Goal: Task Accomplishment & Management: Manage account settings

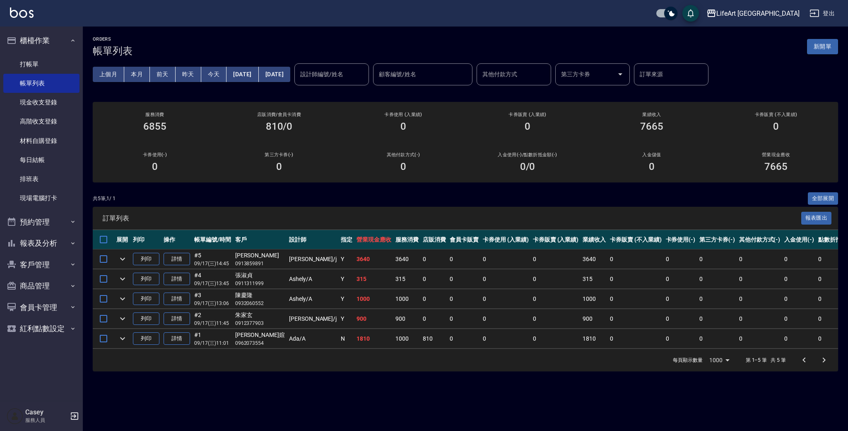
click at [833, 45] on button "新開單" at bounding box center [822, 46] width 31 height 15
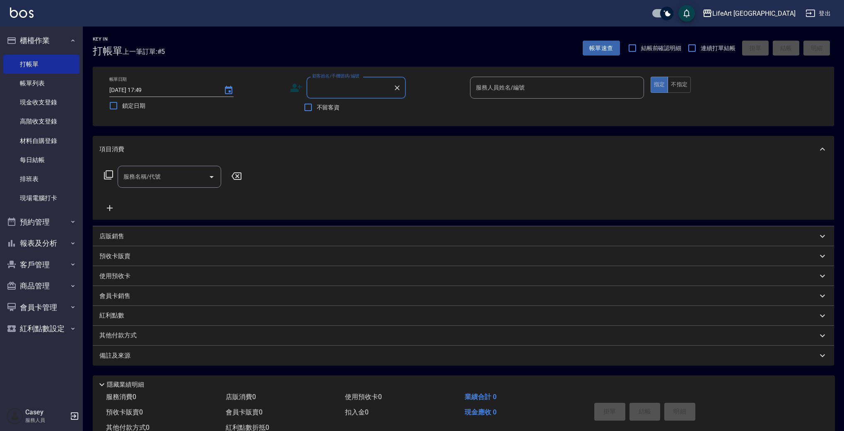
click at [354, 88] on input "顧客姓名/手機號碼/編號" at bounding box center [349, 87] width 79 height 14
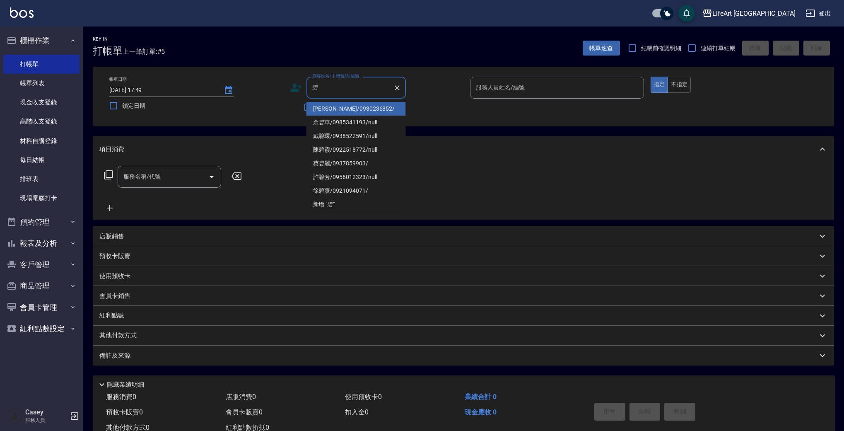
click at [360, 104] on li "[PERSON_NAME]/0930236852/" at bounding box center [355, 109] width 99 height 14
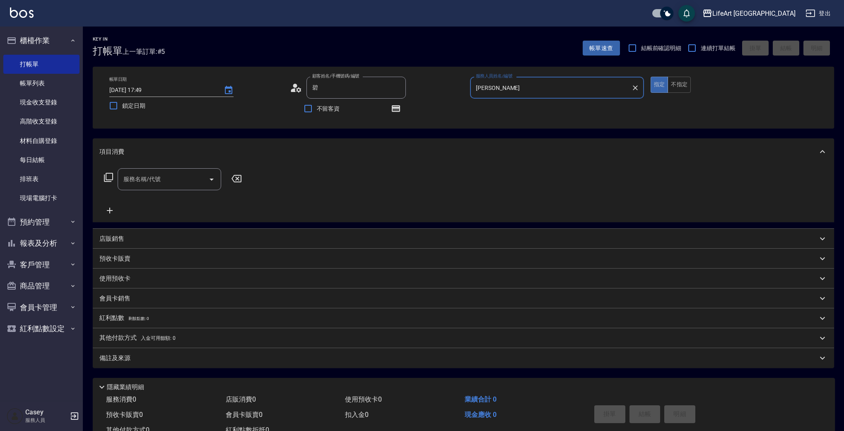
type input "[PERSON_NAME]/0930236852/"
type input "[PERSON_NAME]"
click at [396, 109] on icon "button" at bounding box center [396, 108] width 7 height 5
click at [397, 108] on icon "button" at bounding box center [396, 108] width 8 height 7
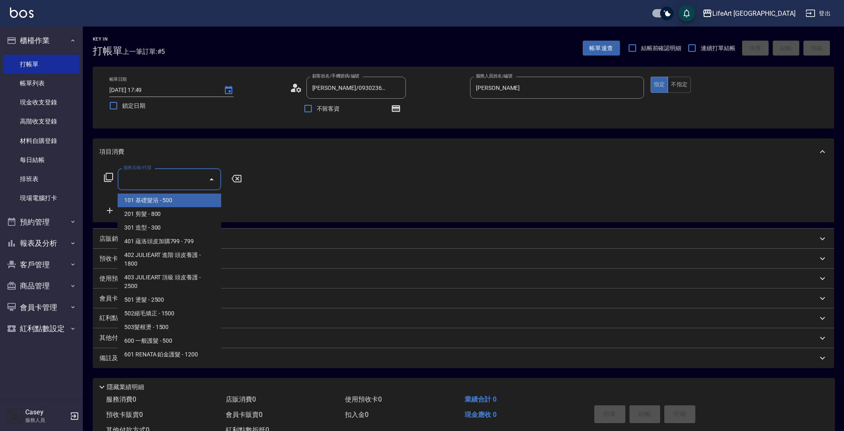
click at [159, 178] on input "服務名稱/代號" at bounding box center [163, 179] width 84 height 14
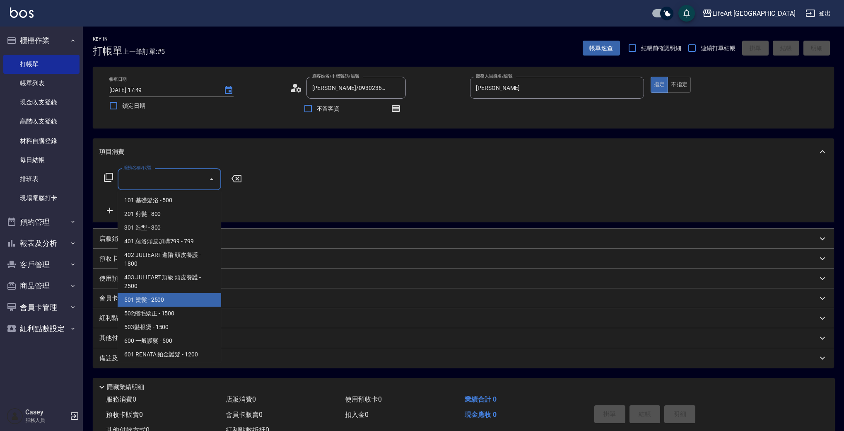
scroll to position [111, 0]
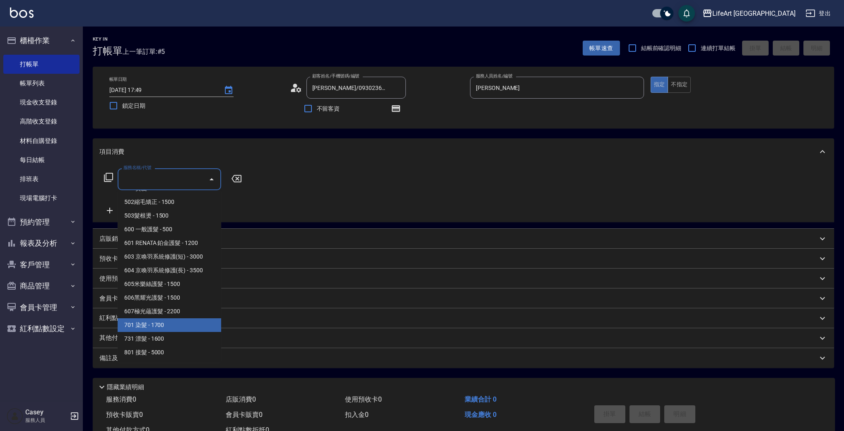
drag, startPoint x: 201, startPoint y: 323, endPoint x: 125, endPoint y: 241, distance: 111.0
click at [201, 323] on span "701 染髮 - 1700" at bounding box center [170, 325] width 104 height 14
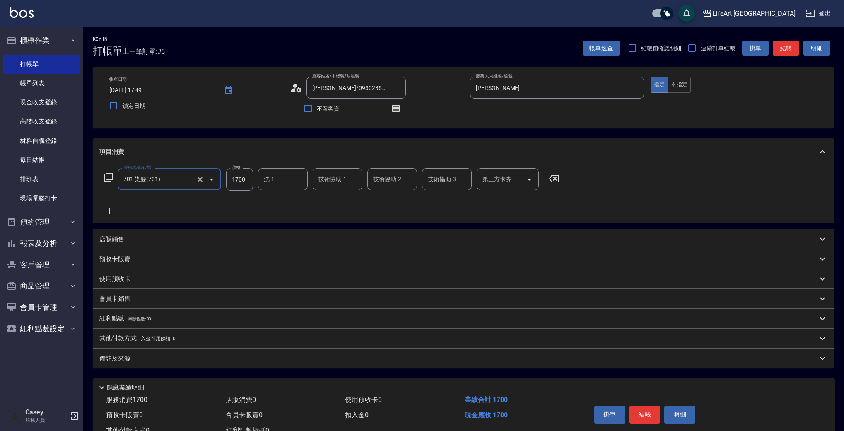
type input "701 染髮(701)"
click at [113, 208] on icon at bounding box center [109, 211] width 21 height 10
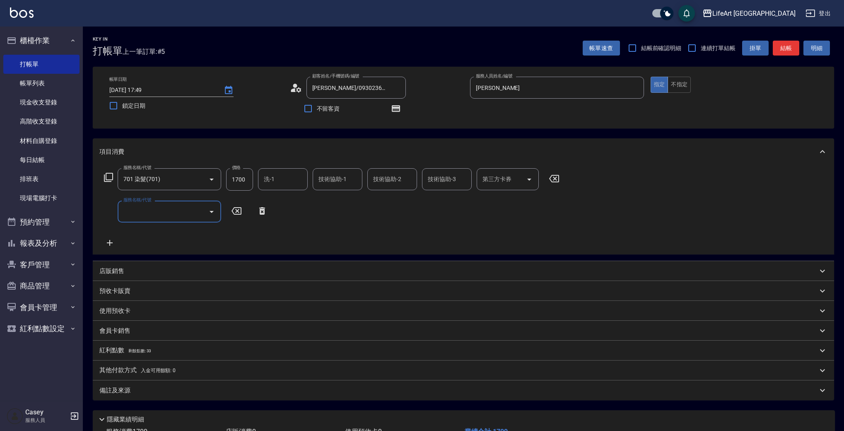
click at [155, 212] on input "服務名稱/代號" at bounding box center [163, 211] width 84 height 14
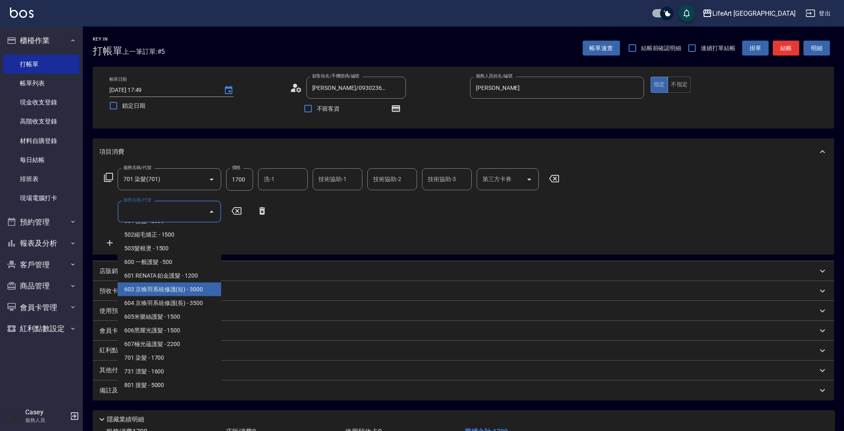
click at [207, 292] on span "603 京喚羽系統修護(短) - 3000" at bounding box center [170, 289] width 104 height 14
type input "603 京喚羽系統修護(短)(603)"
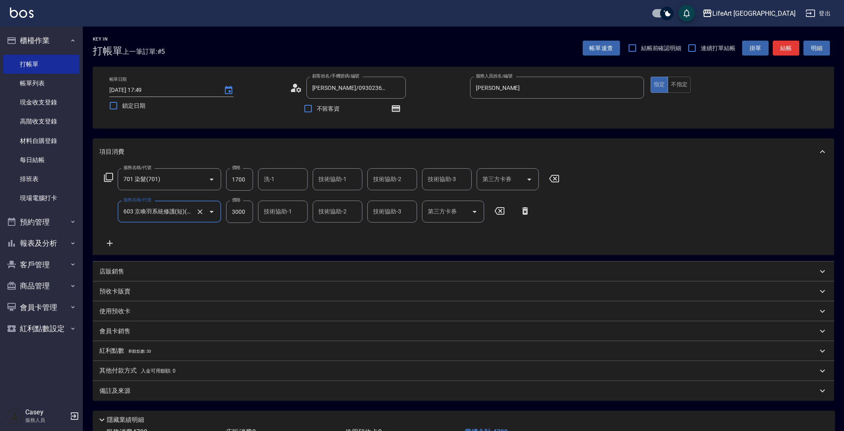
click at [249, 183] on input "1700" at bounding box center [239, 179] width 27 height 22
type input "2100"
click at [246, 210] on input "3000" at bounding box center [239, 211] width 27 height 22
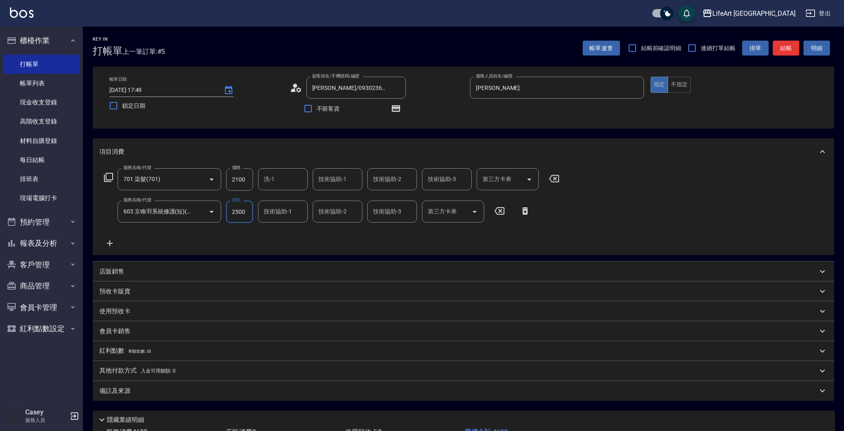
type input "2500"
click at [351, 176] on input "技術協助-1" at bounding box center [337, 179] width 42 height 14
click at [349, 200] on span "Ally (無代號)" at bounding box center [334, 200] width 31 height 9
type input "Ally(無代號)"
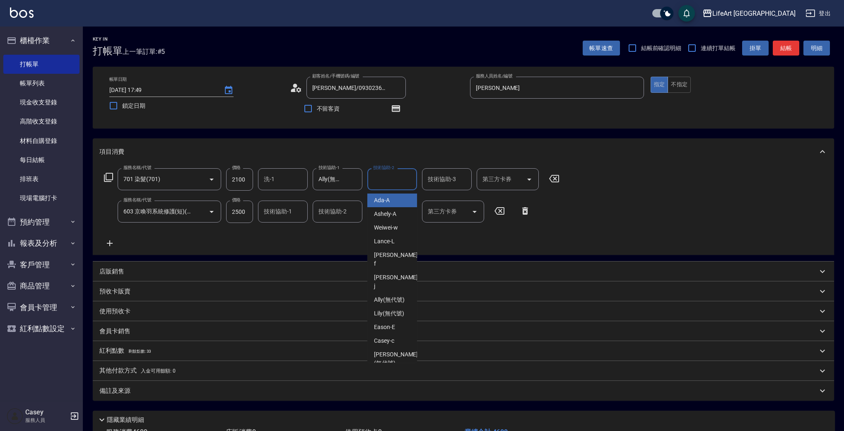
click at [377, 178] on div "技術協助-2 技術協助-2" at bounding box center [392, 179] width 50 height 22
click at [379, 198] on span "Ally (無代號)" at bounding box center [389, 200] width 31 height 9
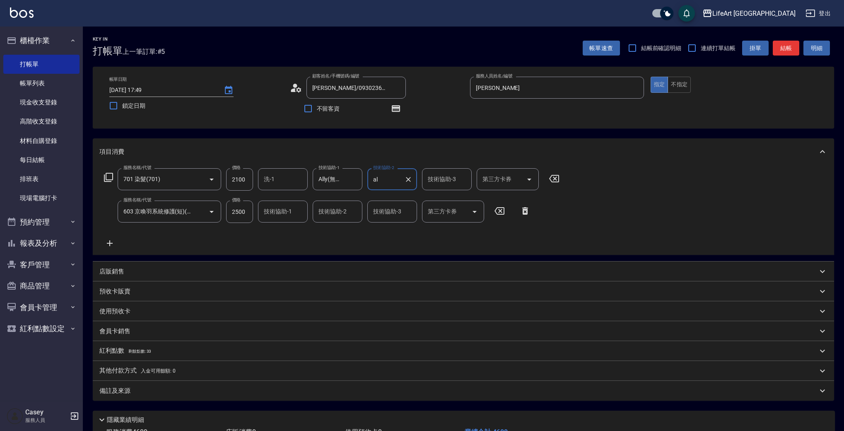
type input "Ally(無代號)"
click at [299, 217] on input "技術協助-1" at bounding box center [283, 211] width 42 height 14
click at [299, 234] on div "Ally (無代號)" at bounding box center [283, 233] width 50 height 14
type input "Ally(無代號)"
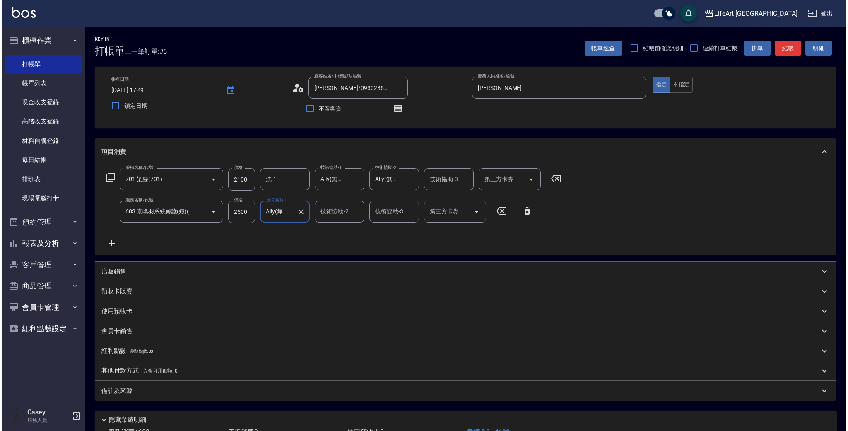
scroll to position [63, 0]
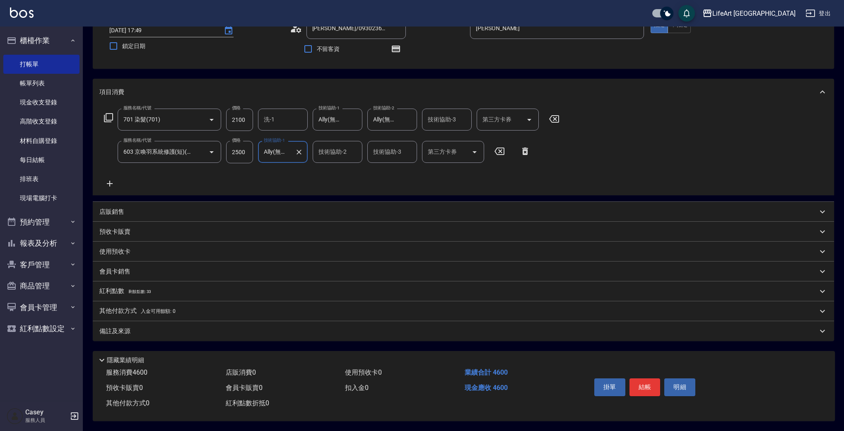
click at [164, 287] on div "紅利點數 剩餘點數: 33" at bounding box center [458, 291] width 718 height 9
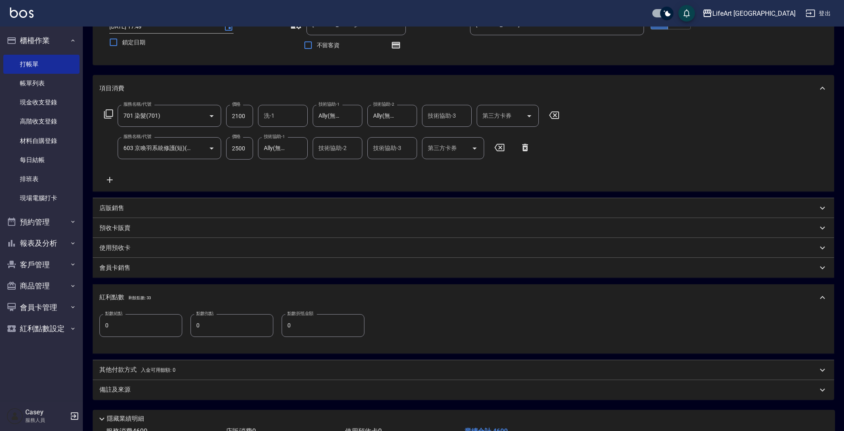
click at [150, 323] on input "0" at bounding box center [140, 325] width 83 height 22
type input "9"
click at [174, 391] on div "備註及來源" at bounding box center [458, 389] width 718 height 9
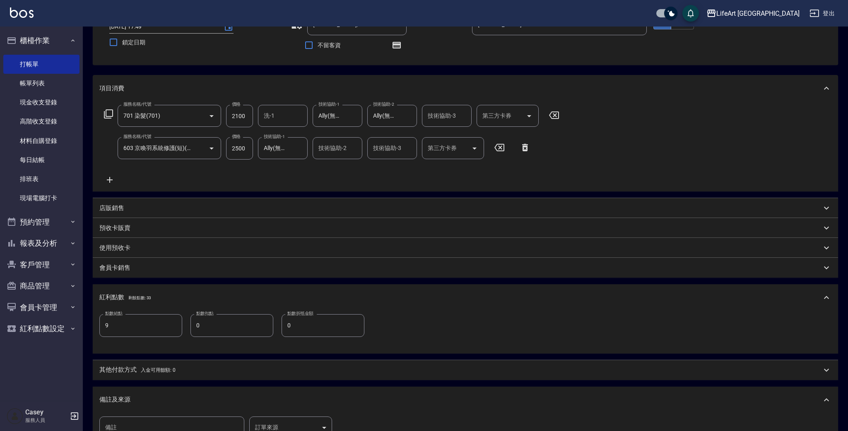
click at [295, 426] on body "LifeArt 蘆洲 登出 櫃檯作業 打帳單 帳單列表 現金收支登錄 高階收支登錄 材料自購登錄 每日結帳 排班表 現場電腦打卡 預約管理 預約管理 單日預約…" at bounding box center [424, 241] width 848 height 608
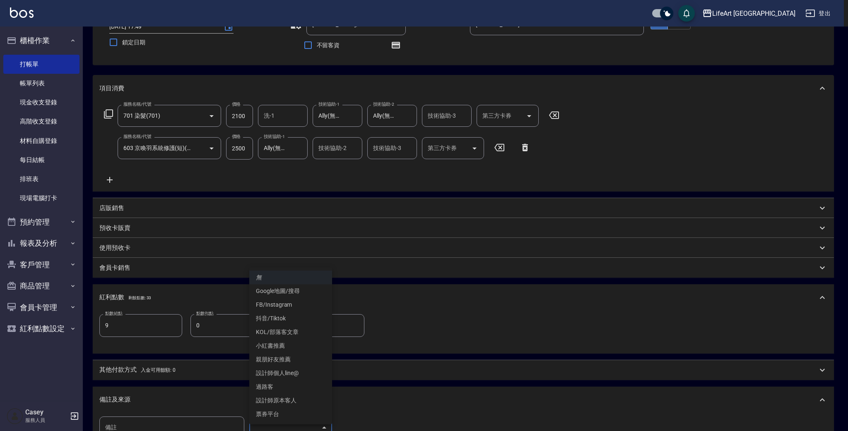
click at [297, 402] on li "設計師原本客人" at bounding box center [290, 400] width 83 height 14
type input "設計師原本客人"
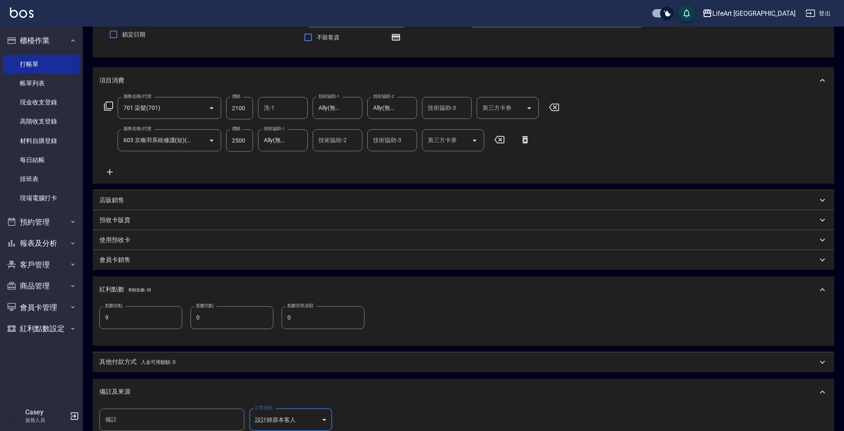
scroll to position [181, 0]
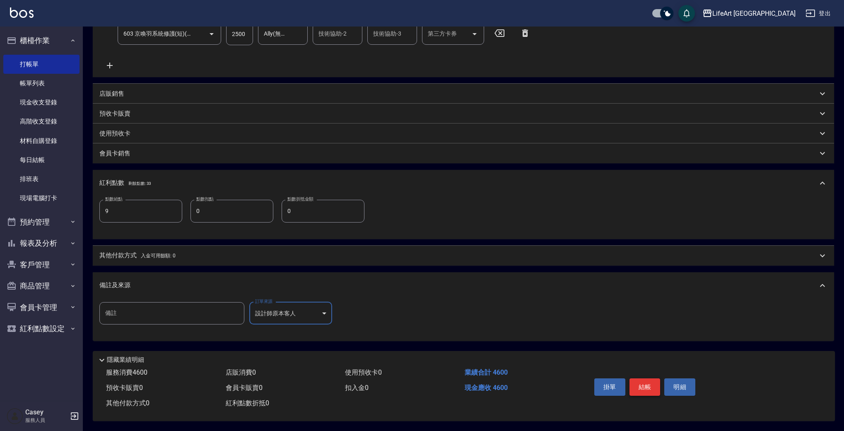
click at [649, 381] on button "結帳" at bounding box center [644, 386] width 31 height 17
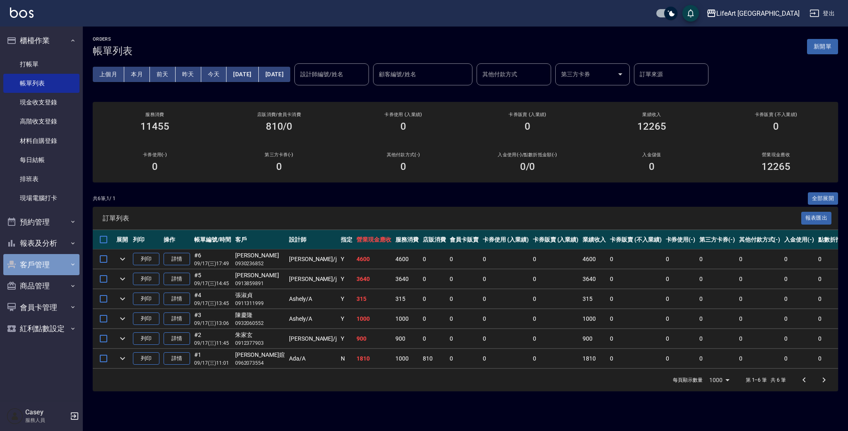
click at [46, 266] on button "客戶管理" at bounding box center [41, 265] width 76 height 22
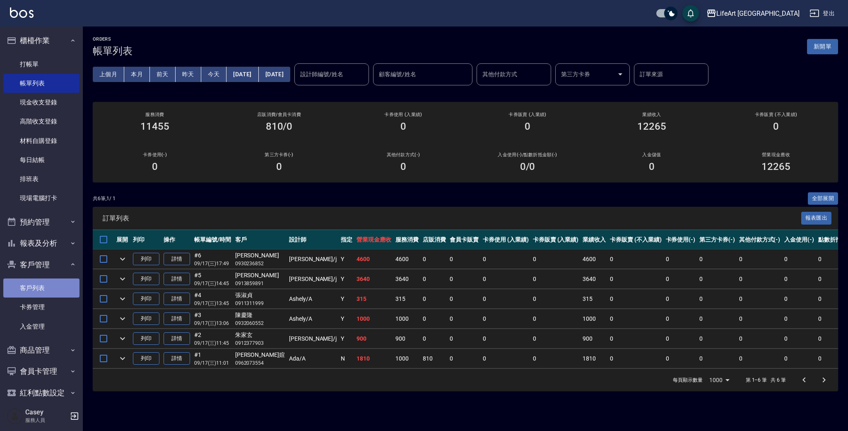
click at [44, 289] on link "客戶列表" at bounding box center [41, 287] width 76 height 19
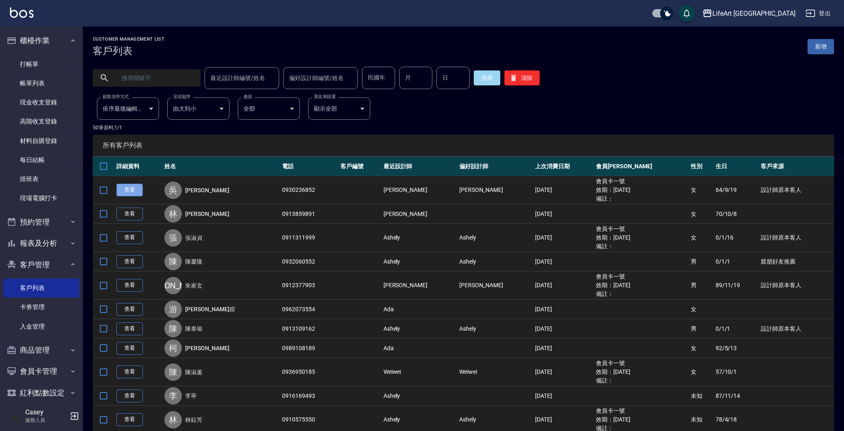
click at [123, 191] on link "查看" at bounding box center [129, 189] width 26 height 13
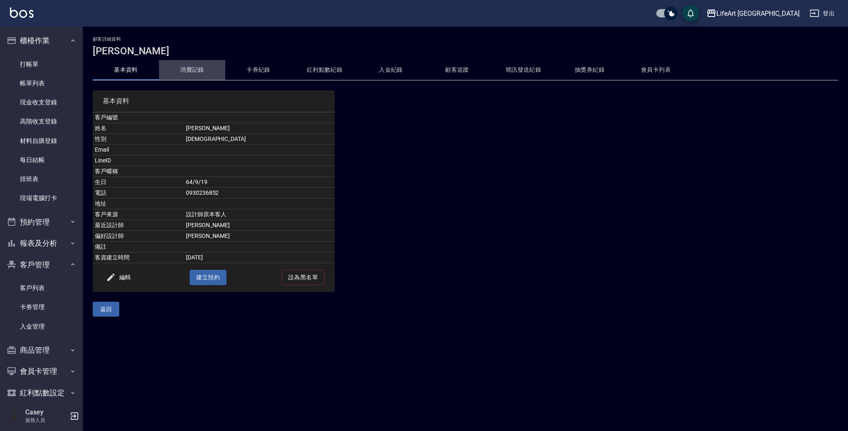
click at [191, 72] on button "消費記錄" at bounding box center [192, 70] width 66 height 20
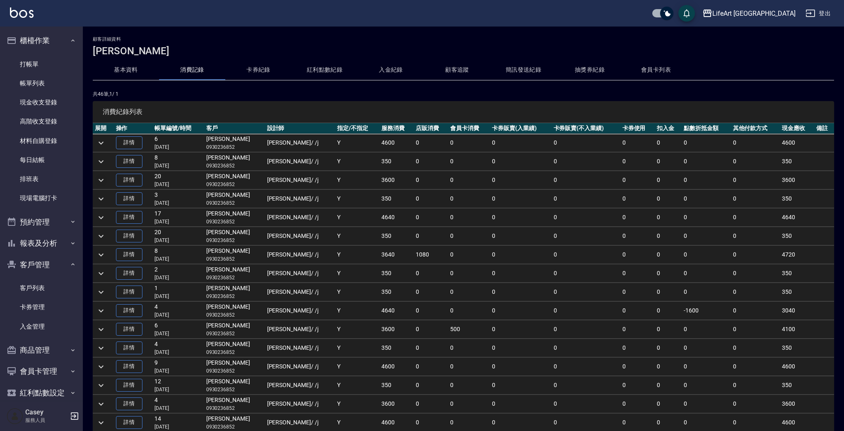
click at [101, 180] on icon "expand row" at bounding box center [101, 179] width 5 height 3
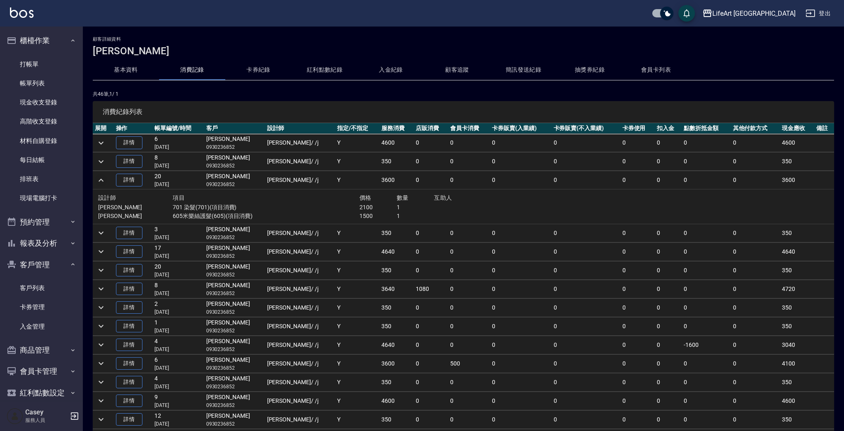
click at [101, 180] on icon "expand row" at bounding box center [101, 180] width 10 height 10
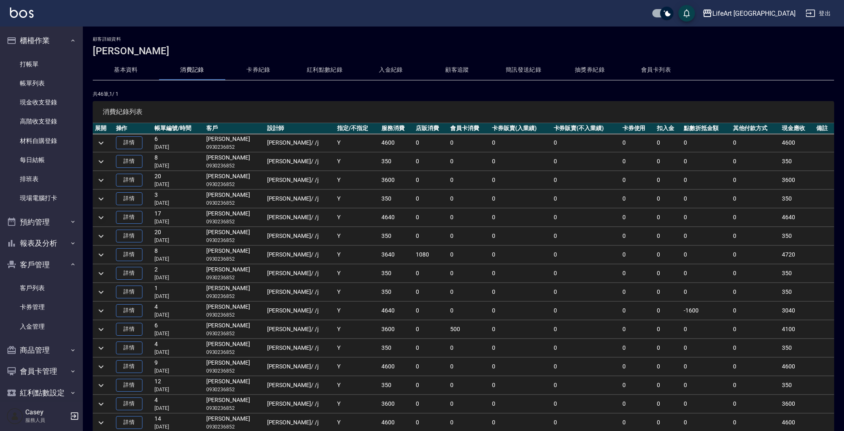
click at [101, 219] on icon "expand row" at bounding box center [101, 217] width 10 height 10
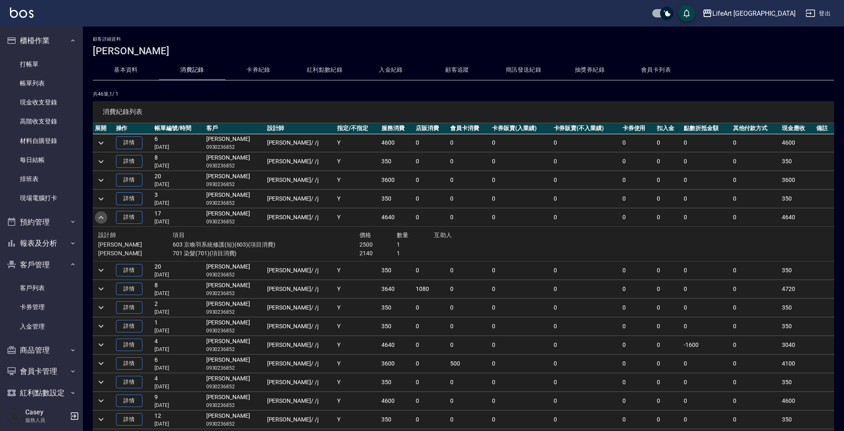
click at [101, 219] on icon "expand row" at bounding box center [101, 217] width 10 height 10
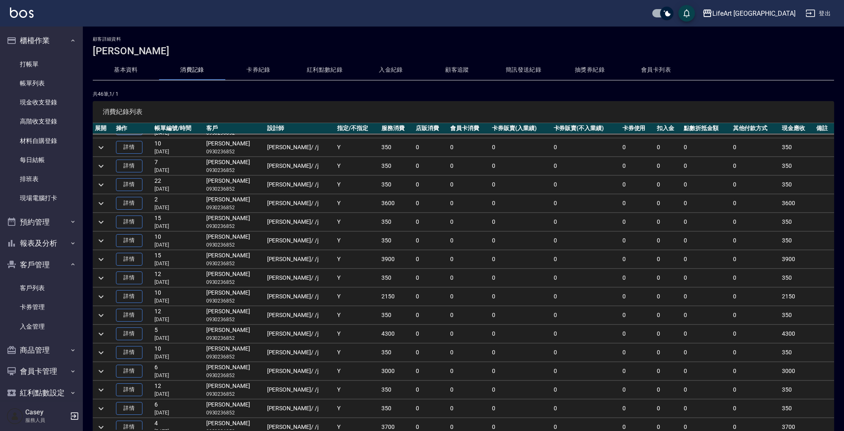
scroll to position [561, 0]
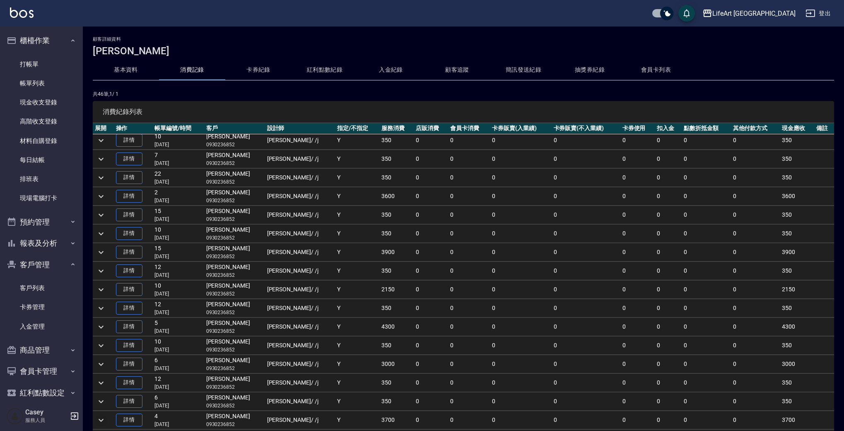
click at [101, 420] on icon "expand row" at bounding box center [101, 419] width 5 height 3
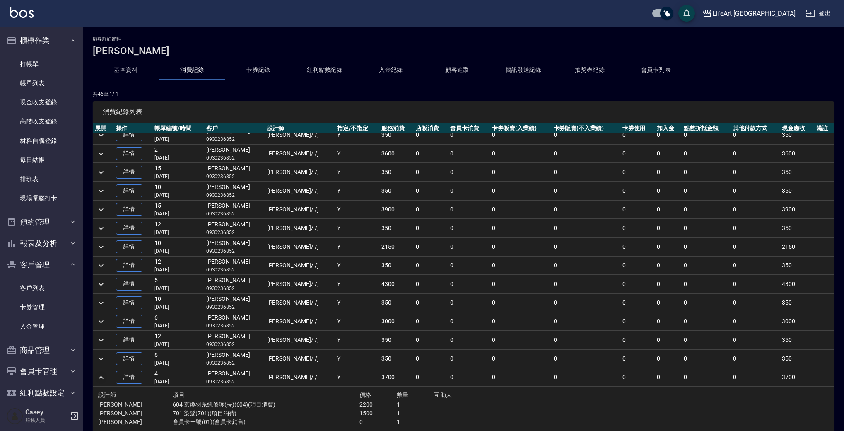
click at [104, 375] on icon "expand row" at bounding box center [101, 377] width 10 height 10
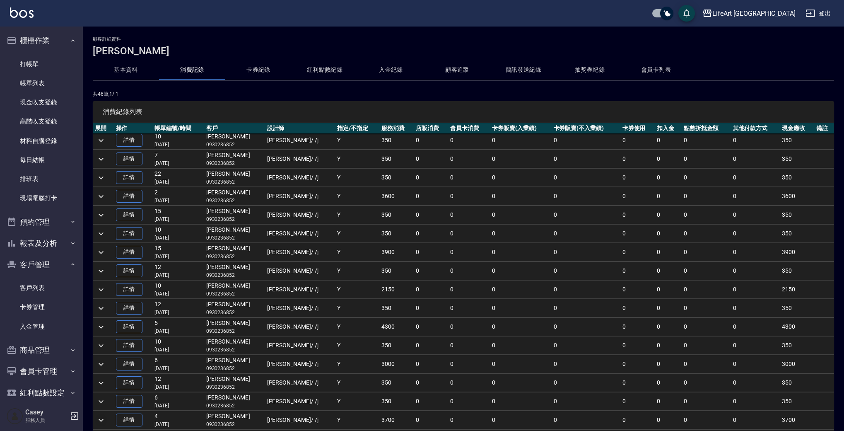
scroll to position [561, 0]
click at [101, 325] on icon "expand row" at bounding box center [101, 327] width 10 height 10
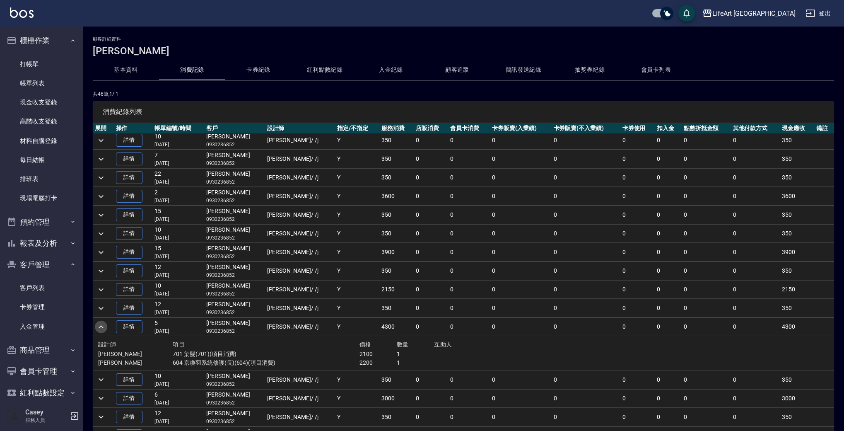
click at [101, 325] on icon "expand row" at bounding box center [101, 327] width 10 height 10
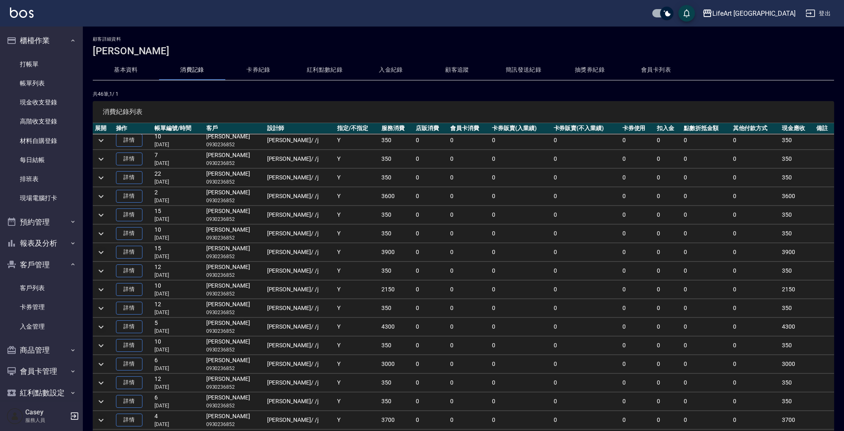
click at [95, 252] on button "expand row" at bounding box center [101, 252] width 12 height 12
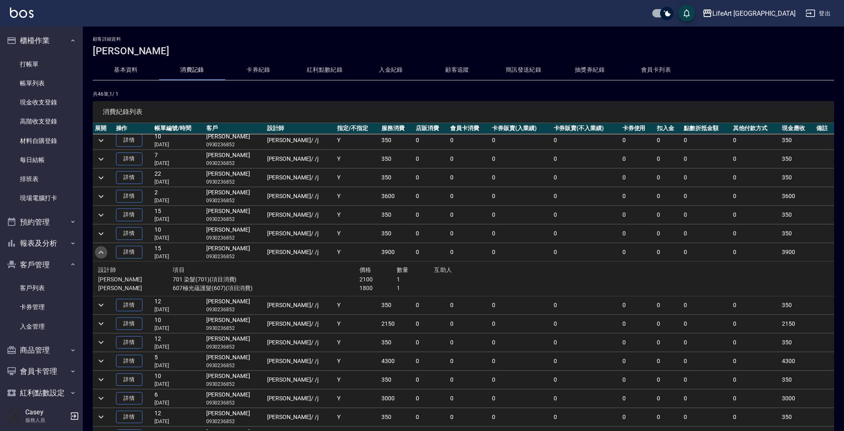
click at [96, 252] on button "expand row" at bounding box center [101, 252] width 12 height 12
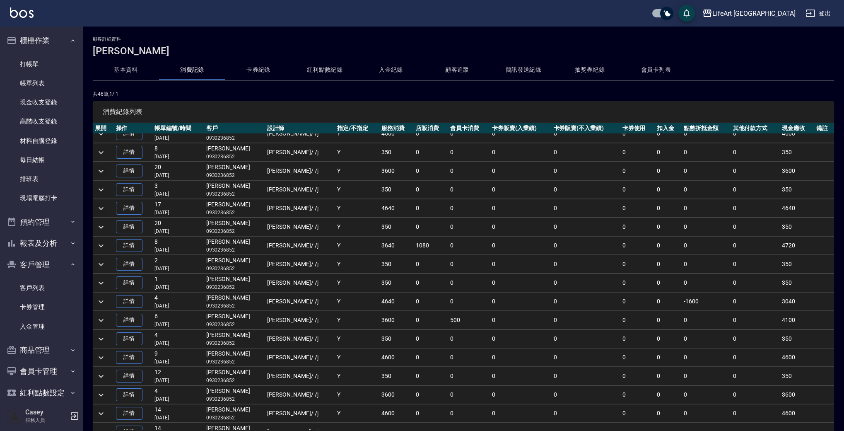
scroll to position [16, 0]
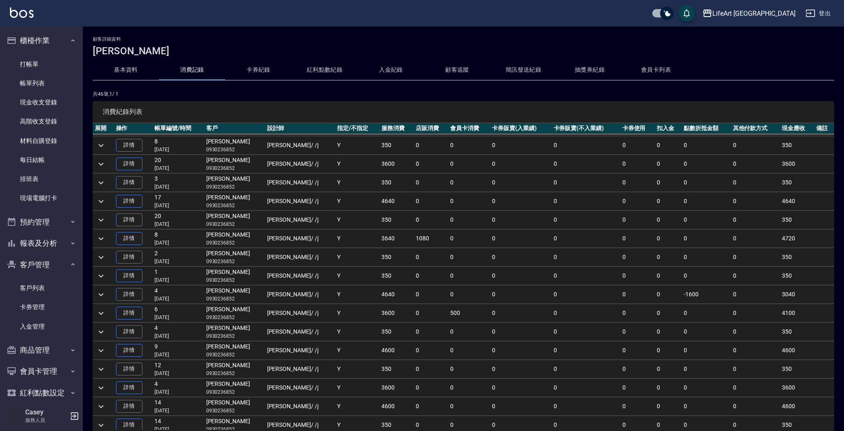
click at [101, 294] on icon "expand row" at bounding box center [101, 294] width 10 height 10
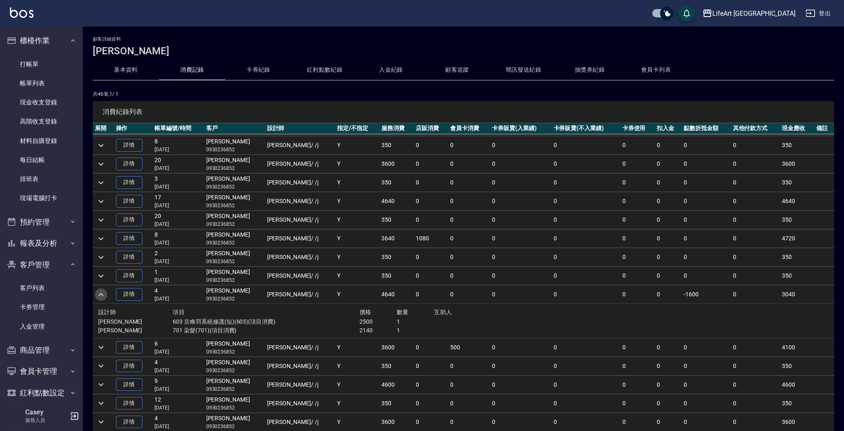
click at [101, 294] on icon "expand row" at bounding box center [101, 294] width 5 height 3
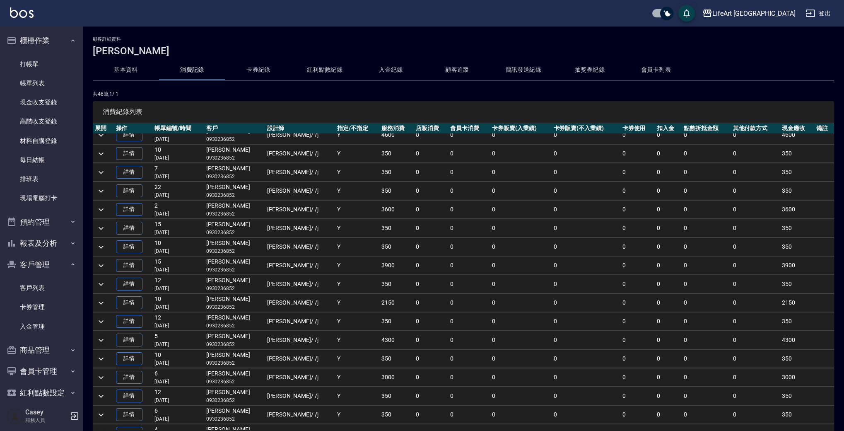
scroll to position [561, 0]
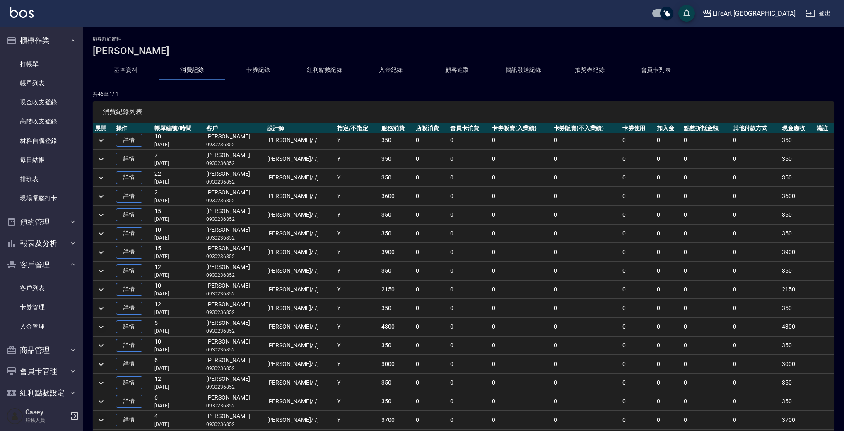
click at [103, 420] on icon "expand row" at bounding box center [101, 420] width 10 height 10
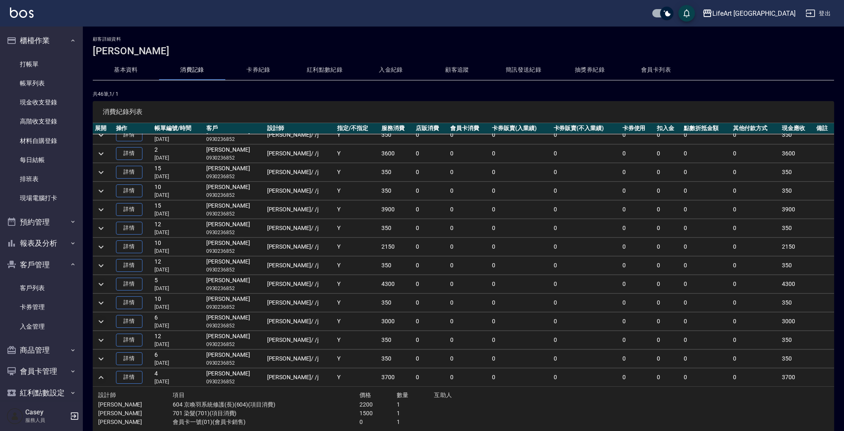
click at [106, 320] on button "expand row" at bounding box center [101, 321] width 12 height 12
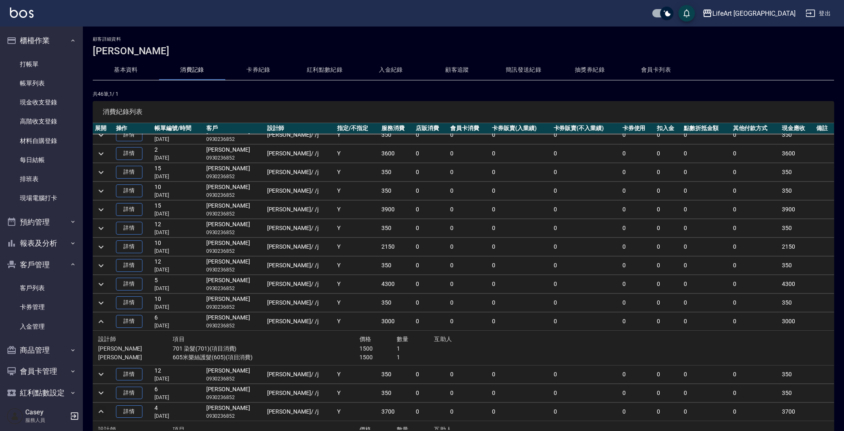
click at [96, 286] on icon "expand row" at bounding box center [101, 284] width 10 height 10
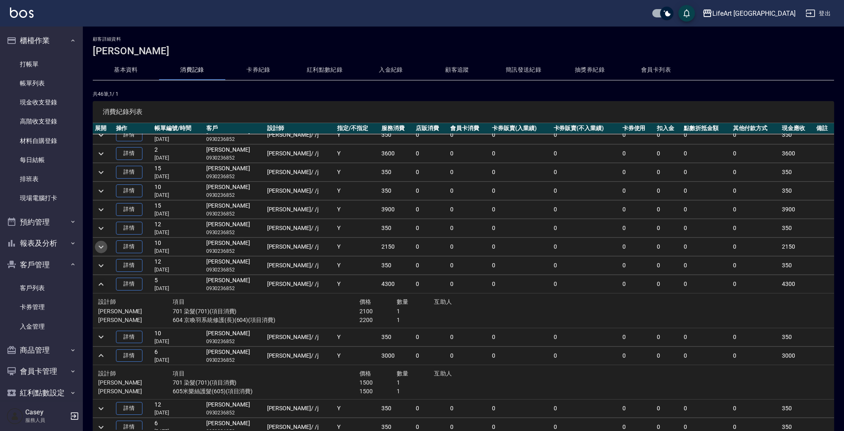
click at [100, 246] on icon "expand row" at bounding box center [101, 246] width 5 height 3
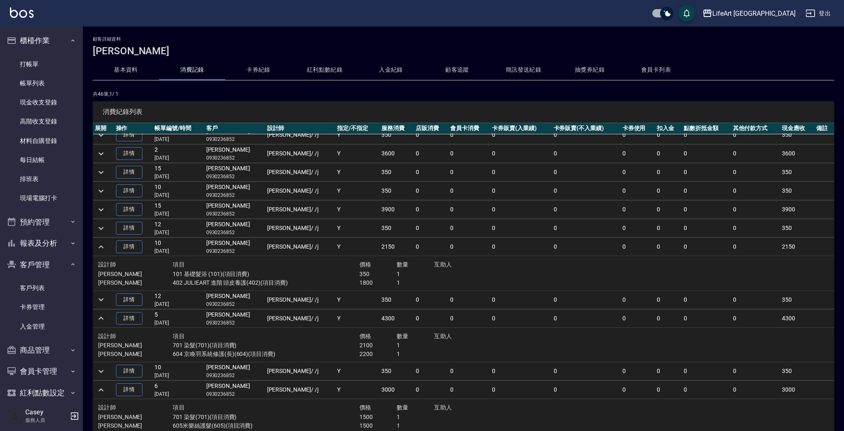
click at [102, 208] on icon "expand row" at bounding box center [101, 210] width 10 height 10
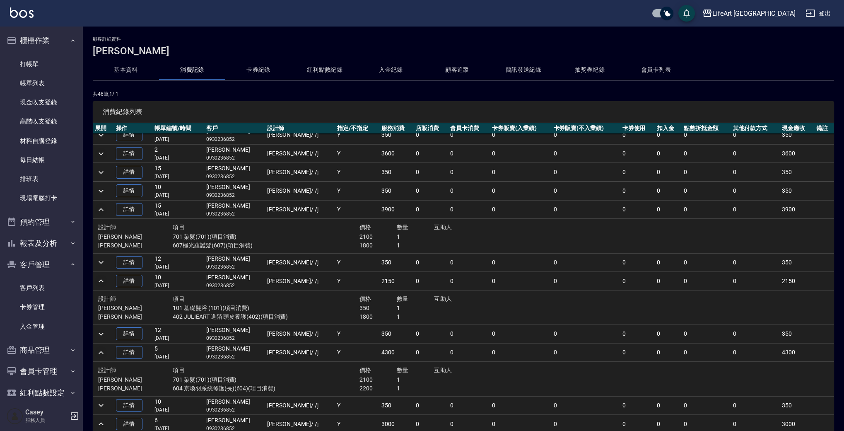
click at [98, 153] on icon "expand row" at bounding box center [101, 154] width 10 height 10
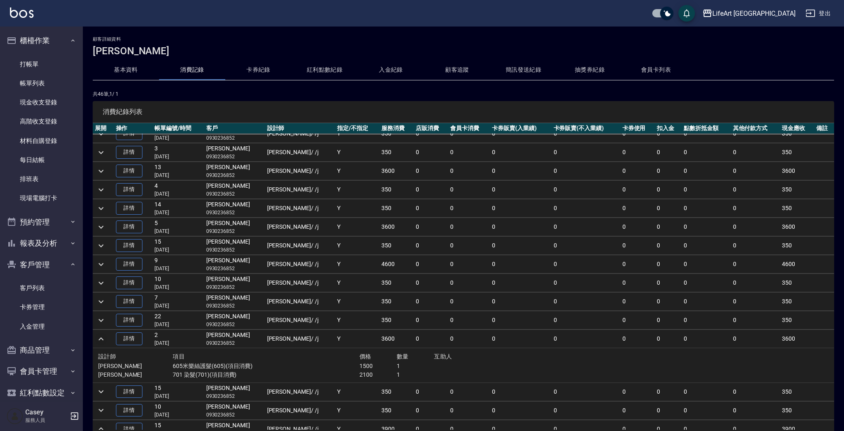
scroll to position [422, 0]
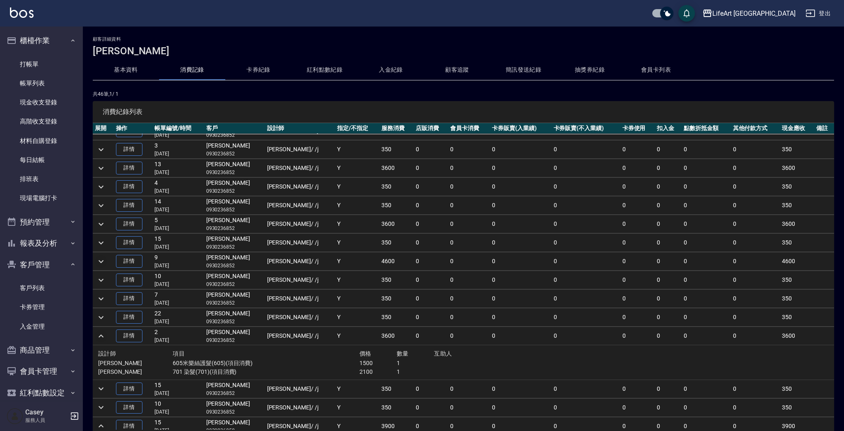
click at [101, 262] on icon "expand row" at bounding box center [101, 261] width 5 height 3
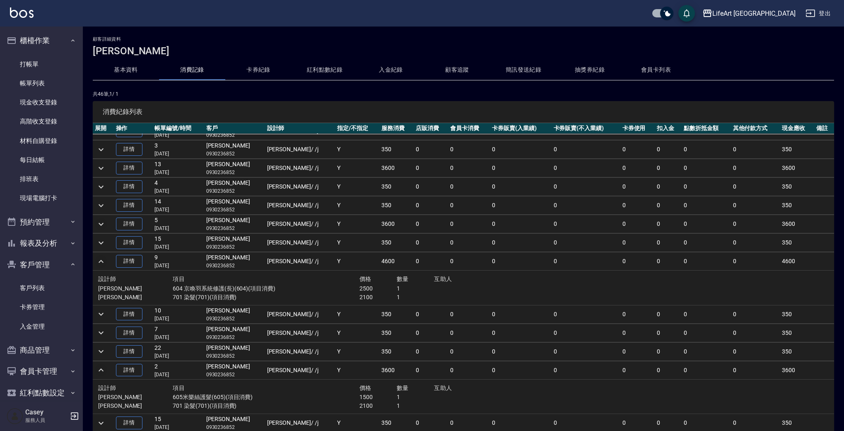
click at [103, 222] on icon "expand row" at bounding box center [101, 224] width 10 height 10
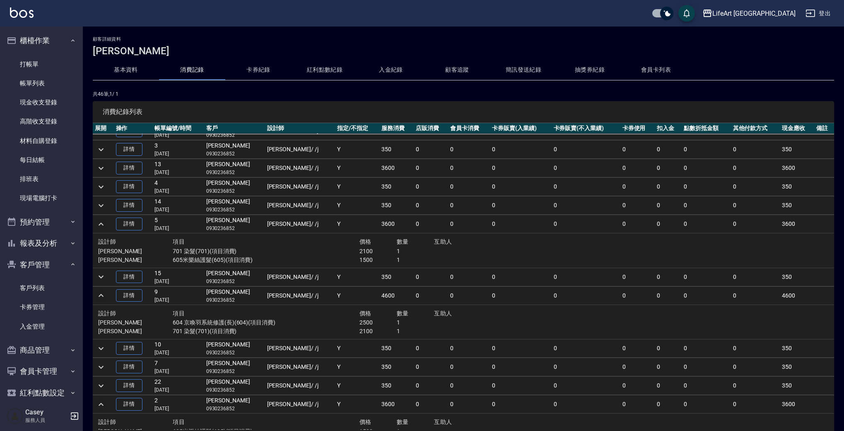
click at [101, 167] on icon "expand row" at bounding box center [101, 168] width 10 height 10
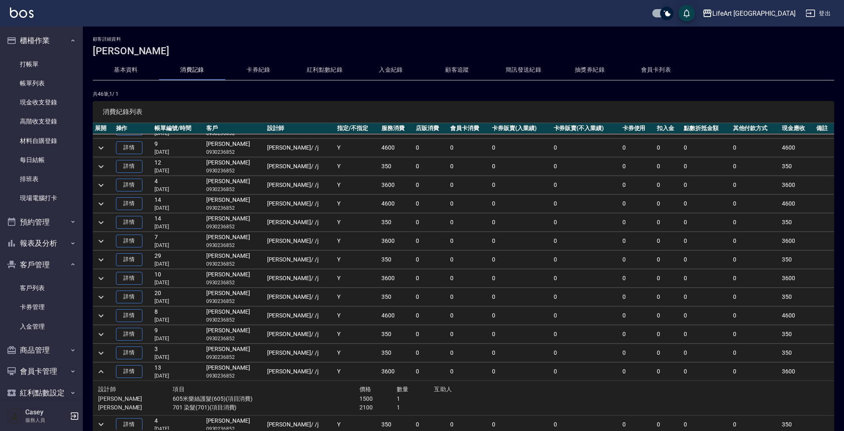
scroll to position [216, 0]
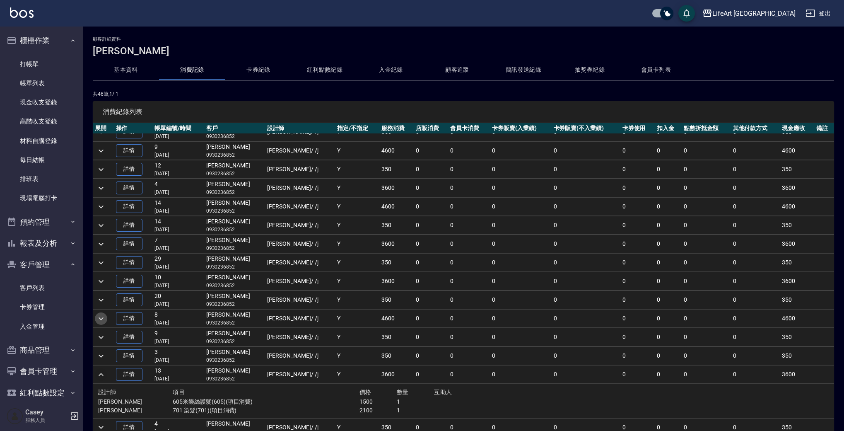
click at [100, 318] on icon "expand row" at bounding box center [101, 318] width 5 height 3
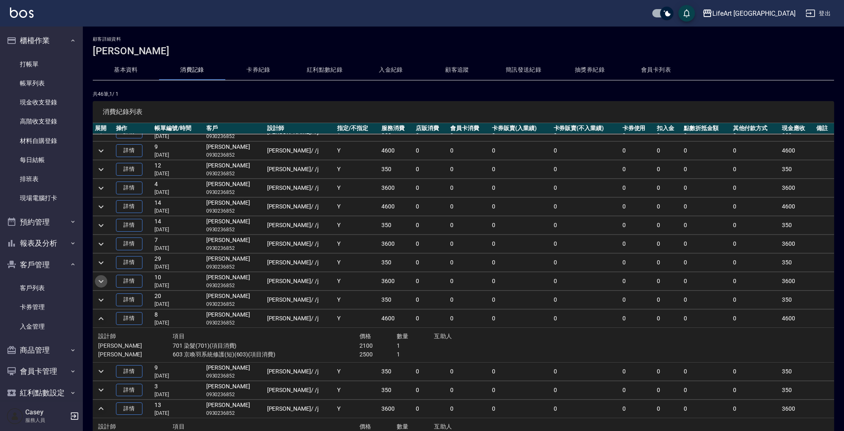
click at [98, 282] on icon "expand row" at bounding box center [101, 281] width 10 height 10
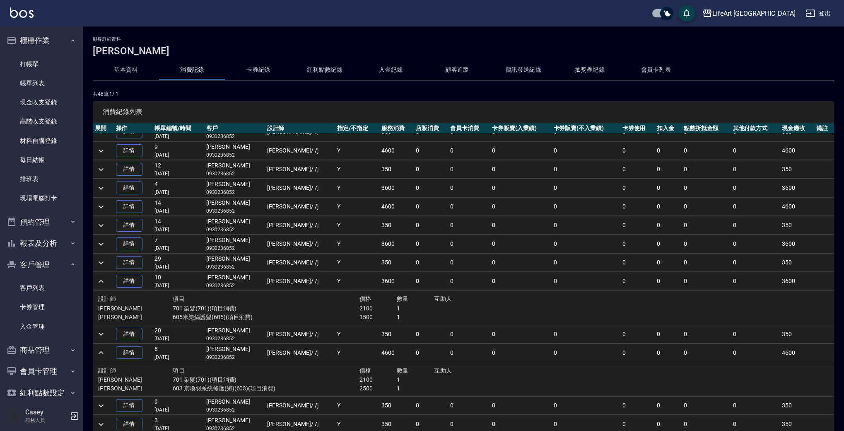
click at [96, 243] on icon "expand row" at bounding box center [101, 244] width 10 height 10
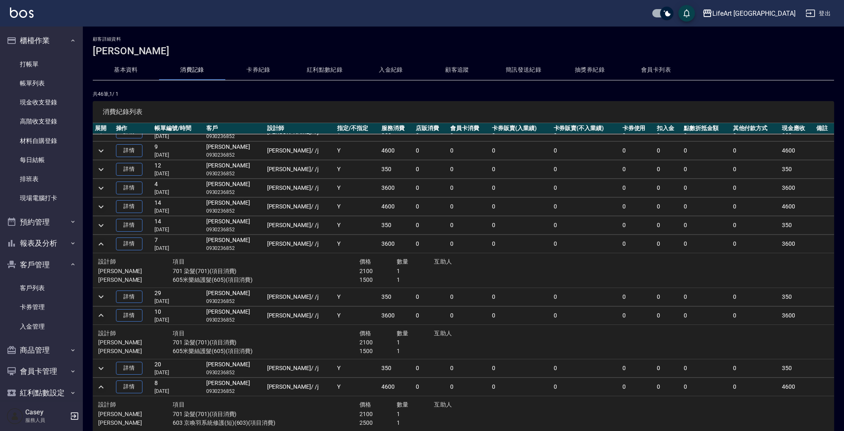
click at [99, 205] on icon "expand row" at bounding box center [101, 207] width 10 height 10
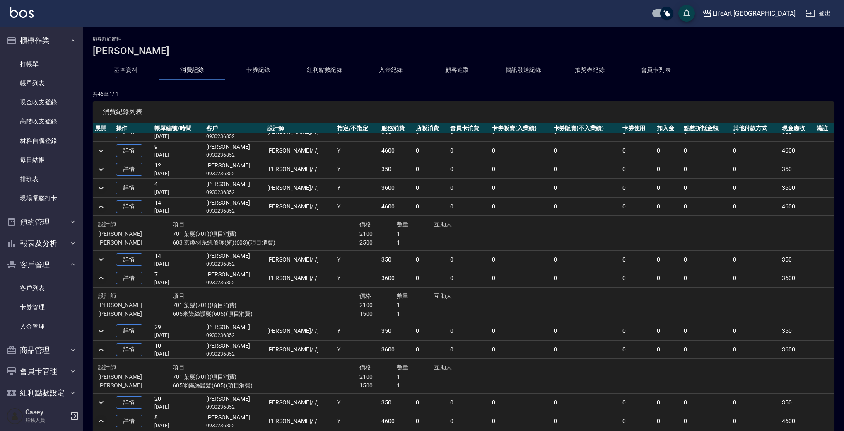
click at [104, 187] on icon "expand row" at bounding box center [101, 188] width 10 height 10
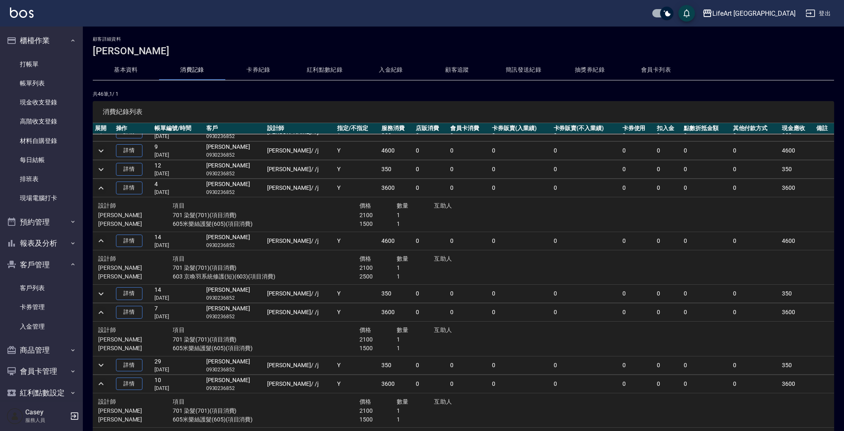
click at [101, 150] on icon "expand row" at bounding box center [101, 151] width 10 height 10
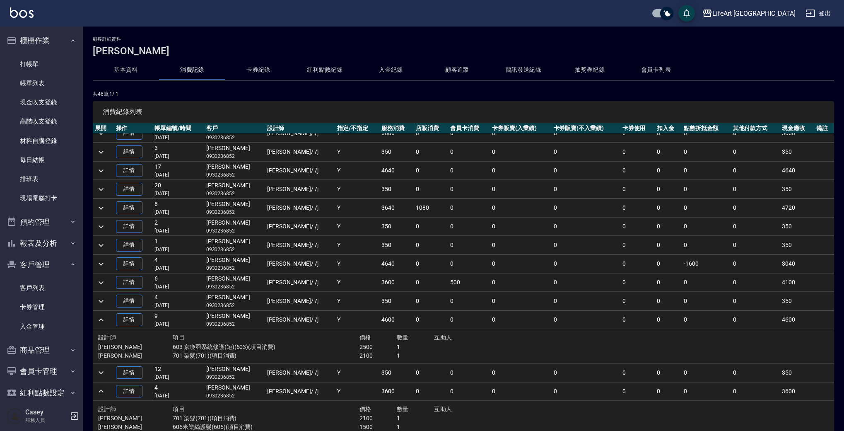
scroll to position [43, 0]
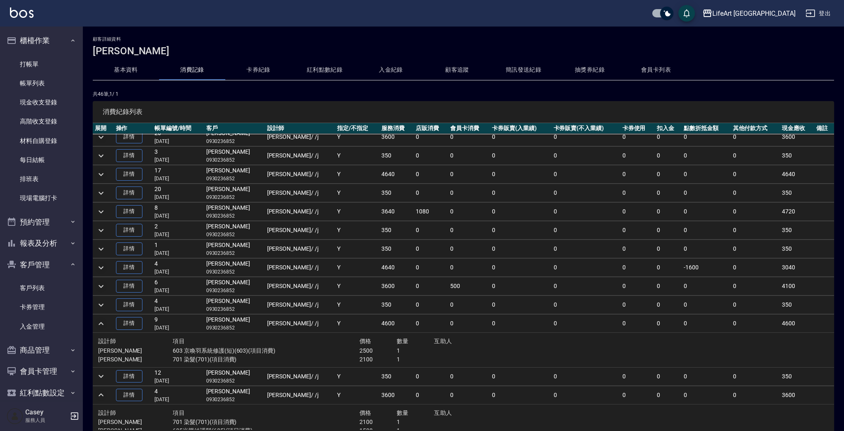
click at [104, 284] on icon "expand row" at bounding box center [101, 286] width 10 height 10
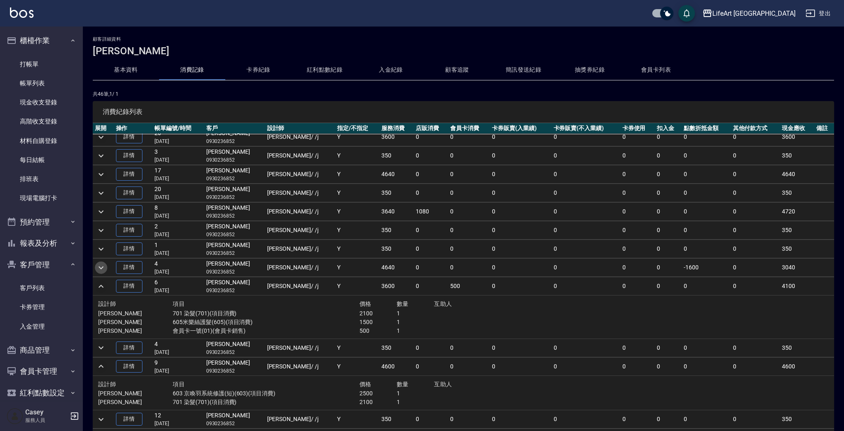
click at [103, 270] on icon "expand row" at bounding box center [101, 268] width 10 height 10
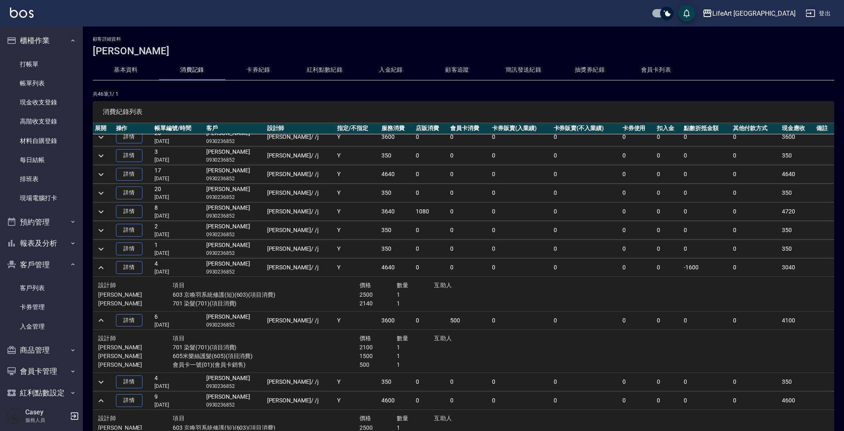
click at [104, 210] on icon "expand row" at bounding box center [101, 212] width 10 height 10
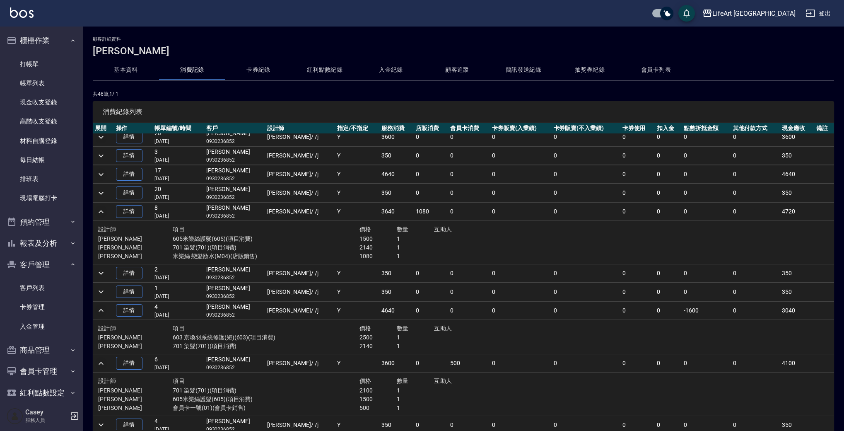
click at [101, 174] on icon "expand row" at bounding box center [101, 174] width 10 height 10
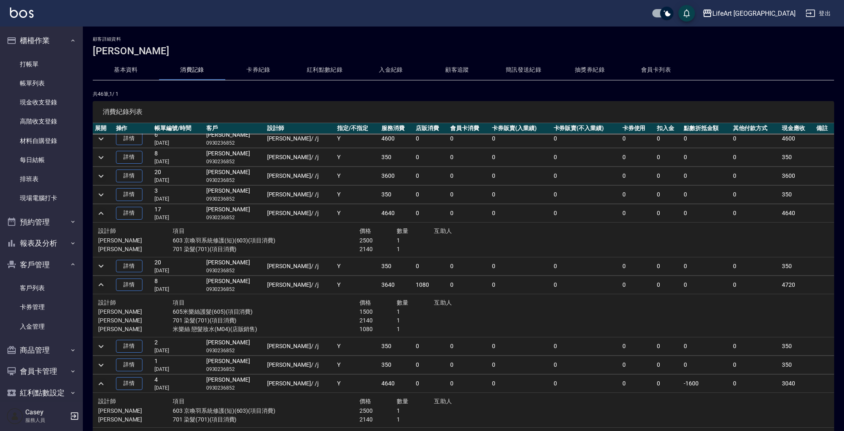
scroll to position [0, 0]
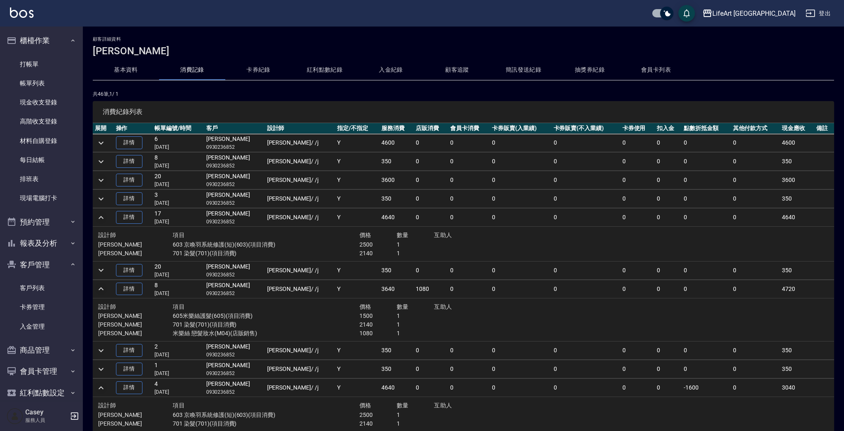
click at [104, 179] on icon "expand row" at bounding box center [101, 180] width 10 height 10
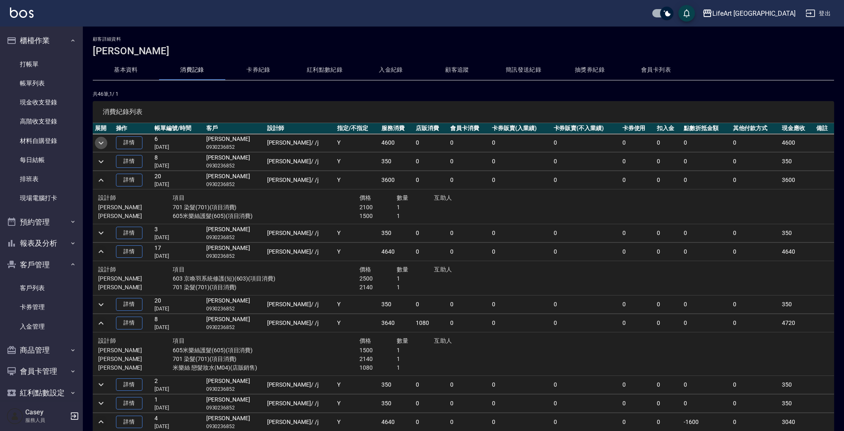
click at [103, 143] on icon "expand row" at bounding box center [101, 143] width 10 height 10
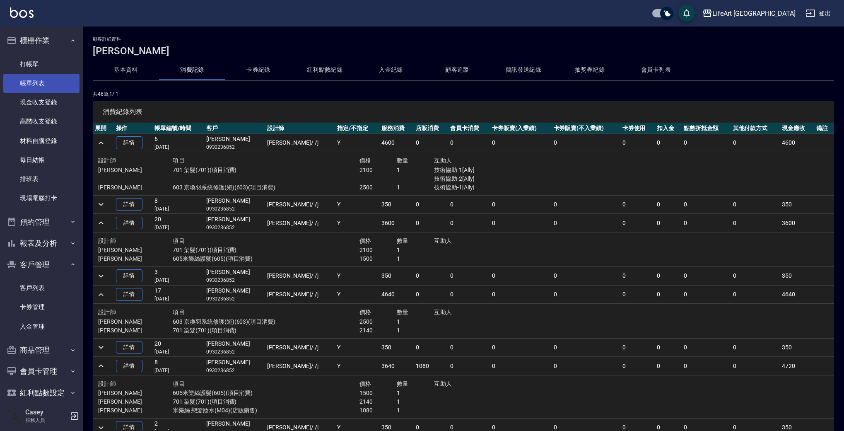
click at [44, 80] on link "帳單列表" at bounding box center [41, 83] width 76 height 19
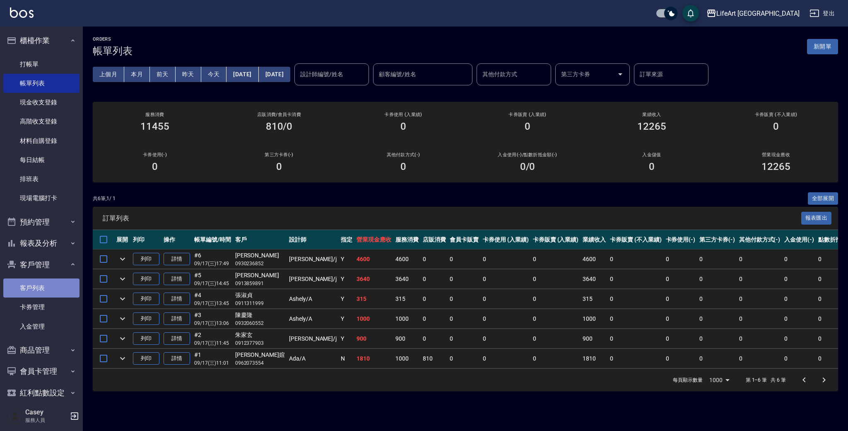
click at [60, 287] on link "客戶列表" at bounding box center [41, 287] width 76 height 19
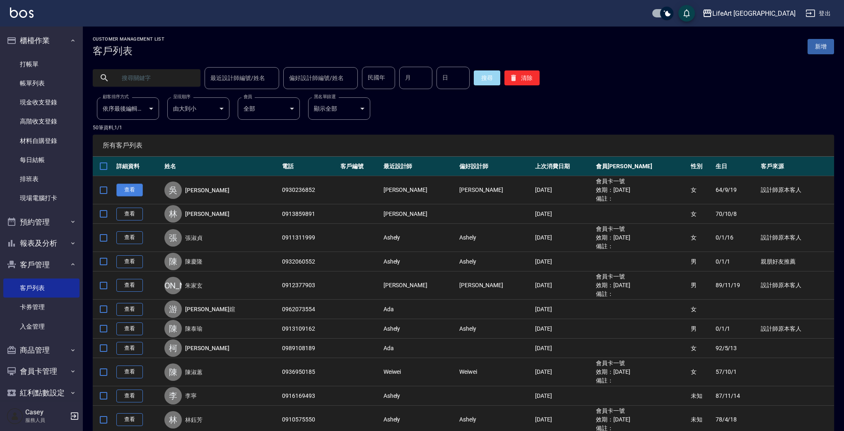
click at [130, 187] on link "查看" at bounding box center [129, 189] width 26 height 13
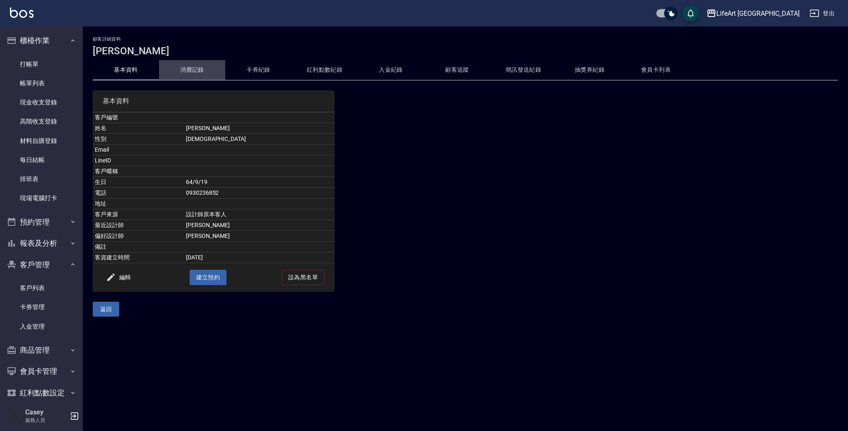
click at [194, 76] on button "消費記錄" at bounding box center [192, 70] width 66 height 20
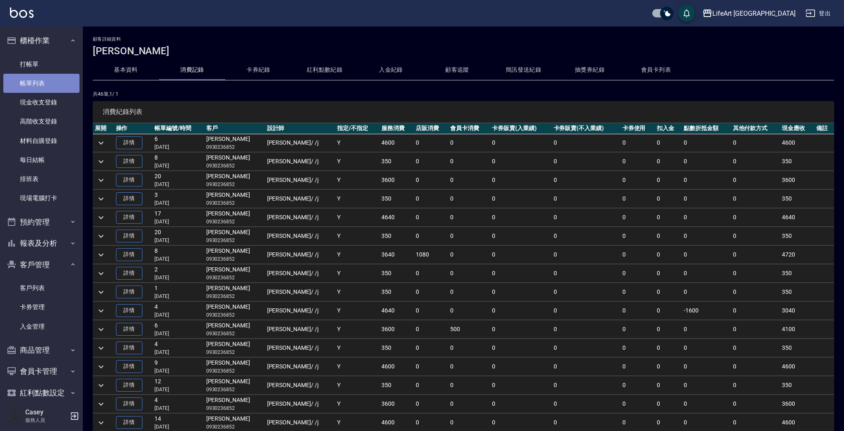
click at [55, 85] on link "帳單列表" at bounding box center [41, 83] width 76 height 19
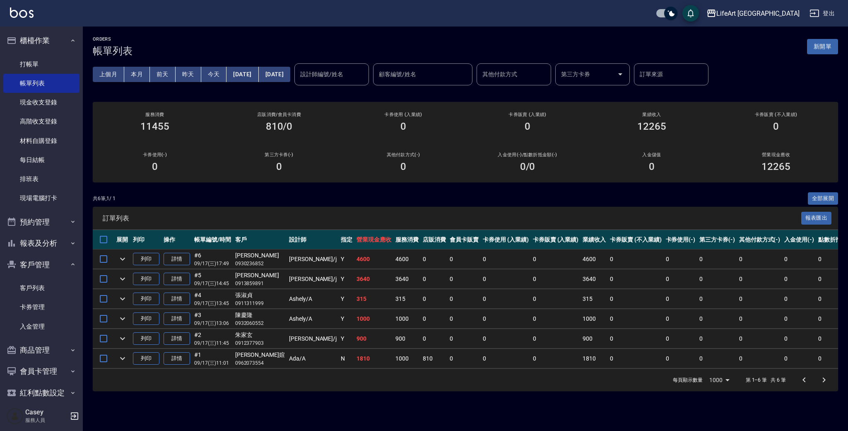
click at [78, 90] on nav "櫃檯作業 打帳單 帳單列表 現金收支登錄 高階收支登錄 材料自購登錄 每日結帳 排班表 現場電腦打卡 預約管理 預約管理 單日預約紀錄 單週預約紀錄 報表及分…" at bounding box center [41, 213] width 83 height 374
click at [54, 158] on link "每日結帳" at bounding box center [41, 159] width 76 height 19
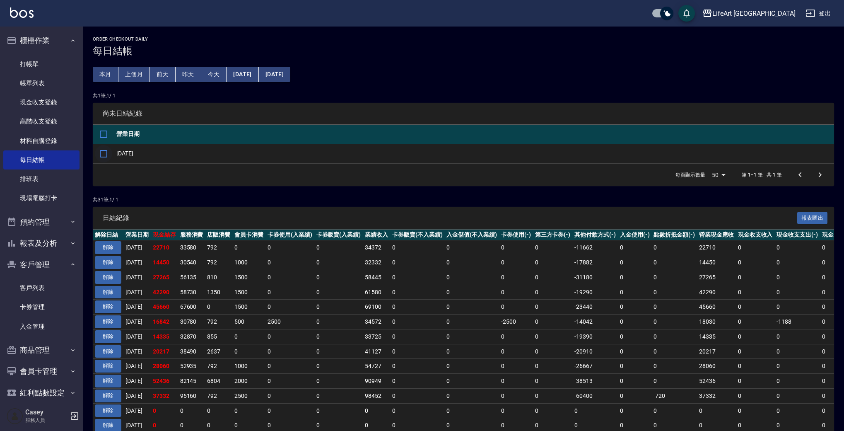
click at [99, 155] on input "checkbox" at bounding box center [103, 153] width 17 height 17
checkbox input "true"
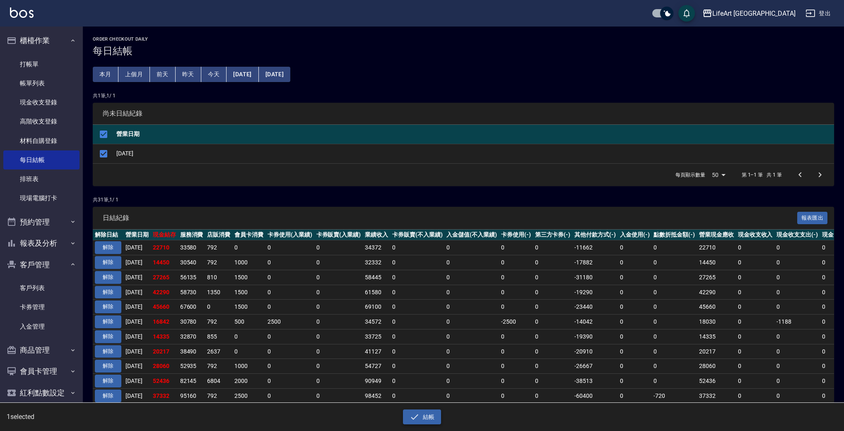
click at [418, 413] on icon "button" at bounding box center [415, 417] width 10 height 10
click at [388, 36] on button "確定" at bounding box center [392, 33] width 26 height 13
checkbox input "false"
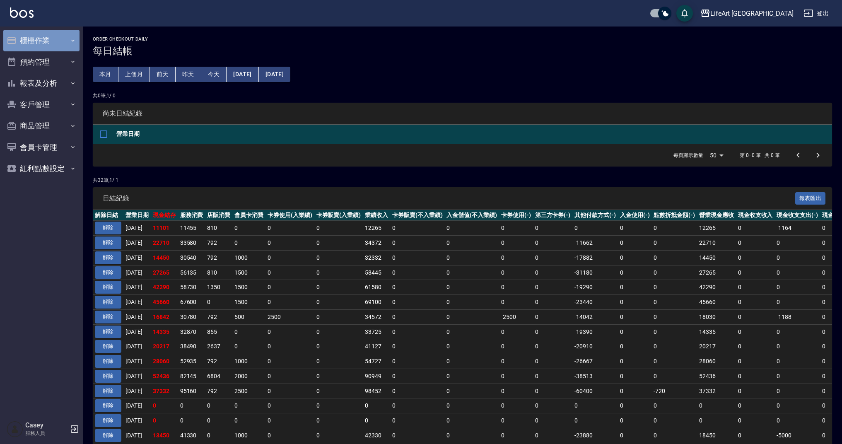
click at [56, 46] on button "櫃檯作業" at bounding box center [41, 41] width 76 height 22
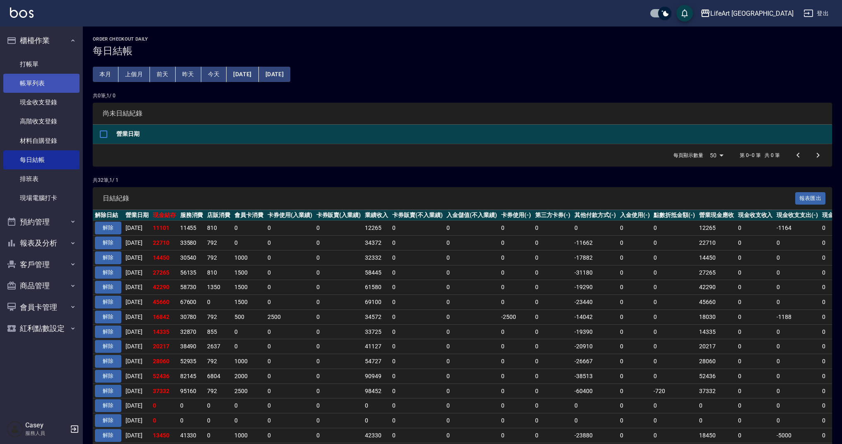
click at [64, 80] on link "帳單列表" at bounding box center [41, 83] width 76 height 19
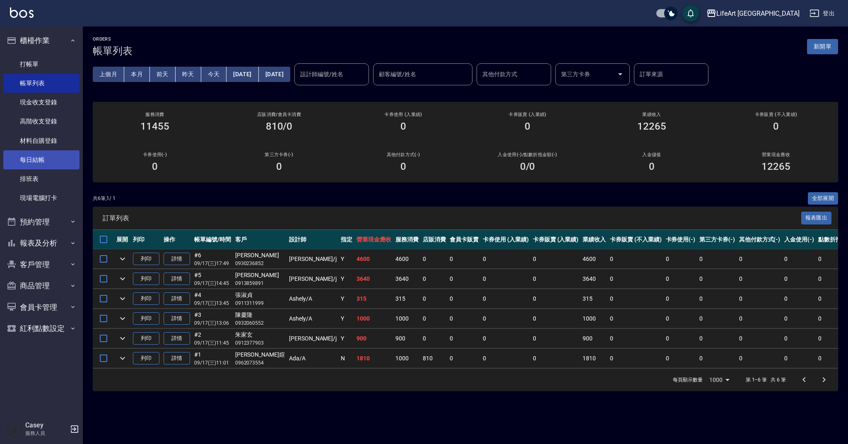
click at [35, 160] on link "每日結帳" at bounding box center [41, 159] width 76 height 19
